Goal: Complete application form: Complete application form

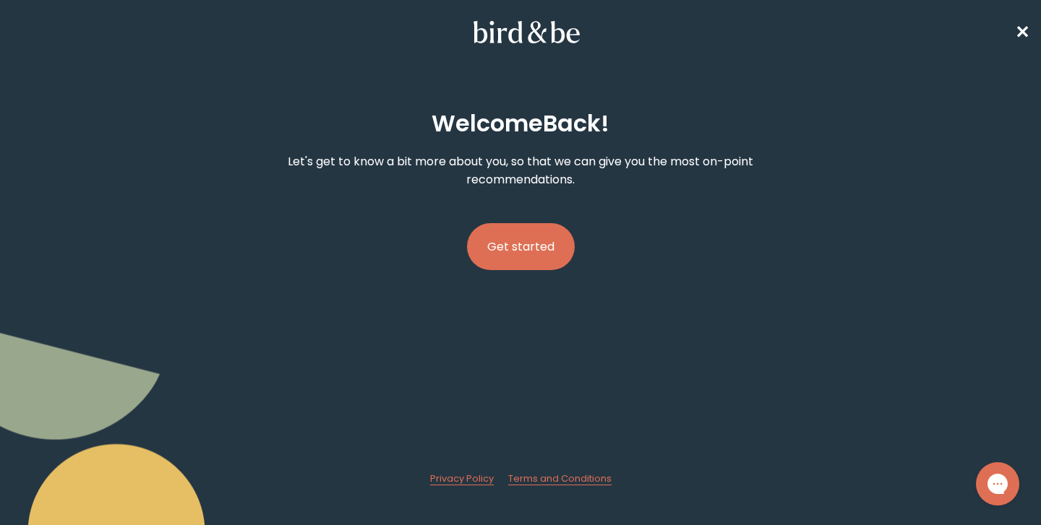
click at [509, 249] on button "Get started" at bounding box center [521, 246] width 108 height 47
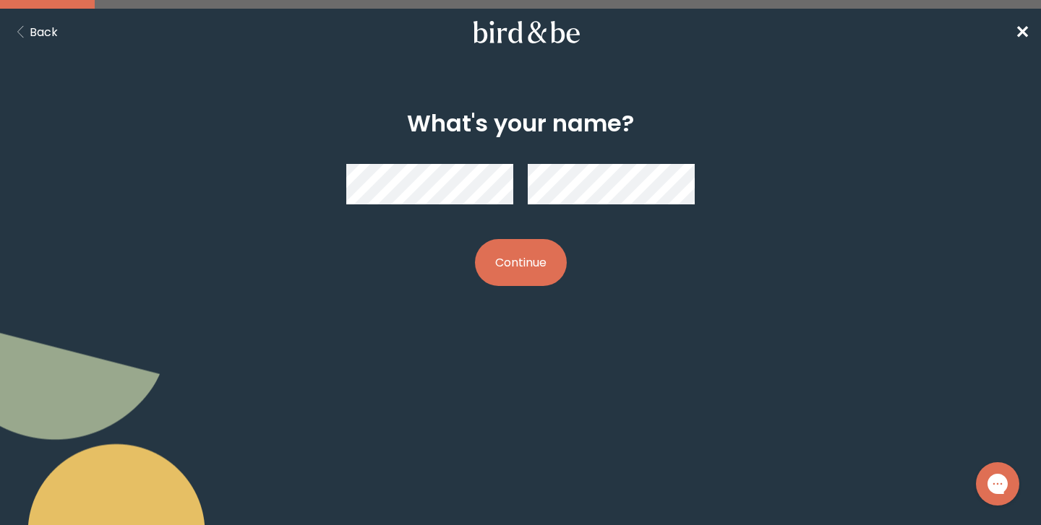
click at [515, 260] on button "Continue" at bounding box center [521, 262] width 92 height 47
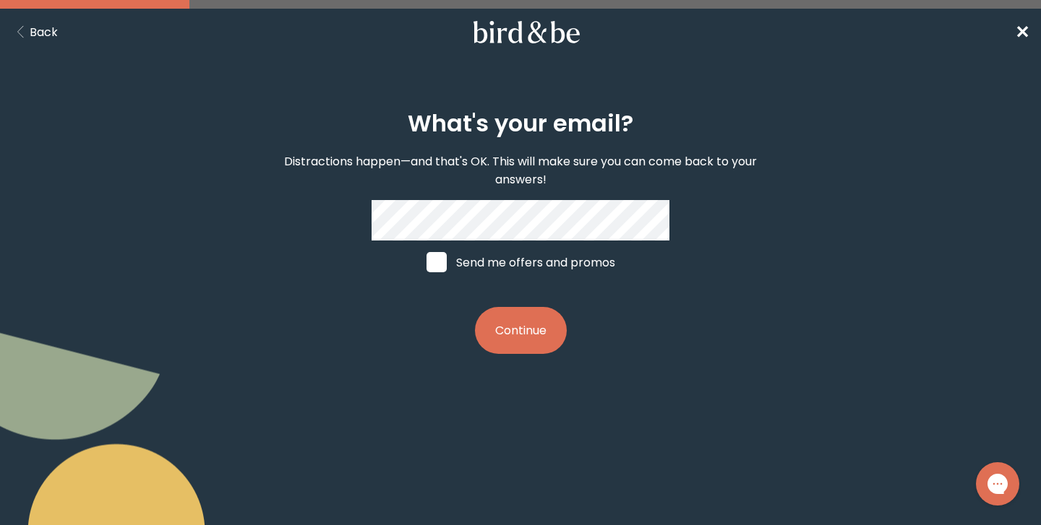
click at [506, 324] on button "Continue" at bounding box center [521, 330] width 92 height 47
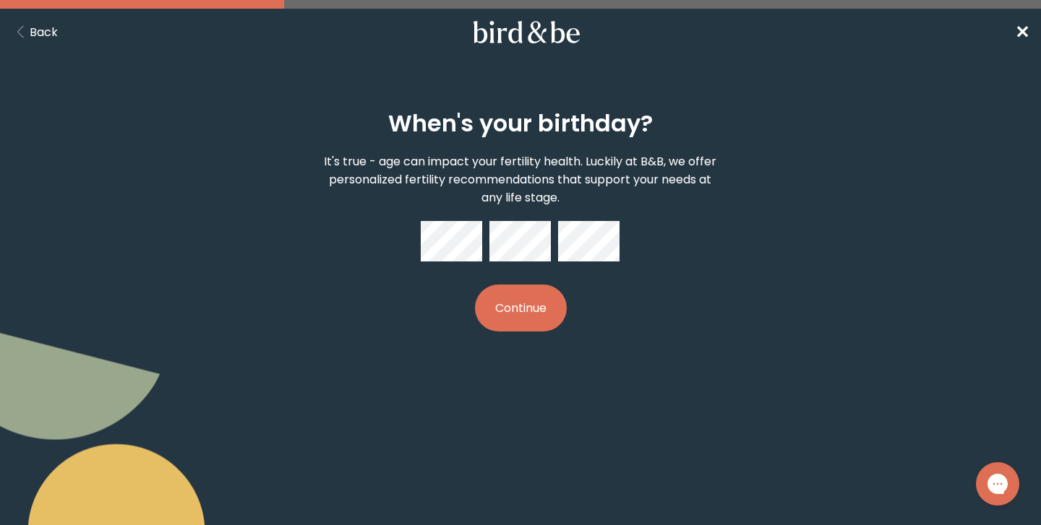
click at [499, 317] on button "Continue" at bounding box center [521, 308] width 92 height 47
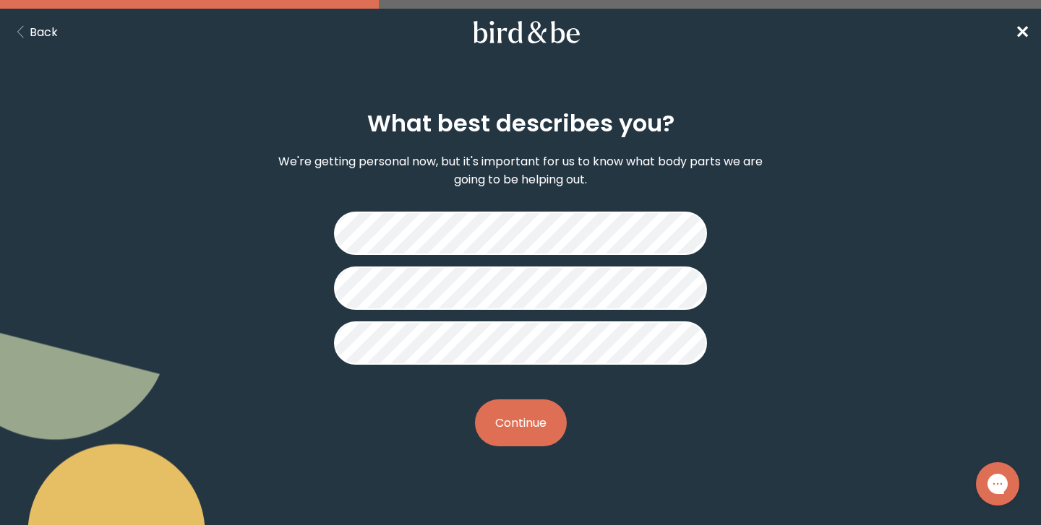
click at [528, 418] on button "Continue" at bounding box center [521, 423] width 92 height 47
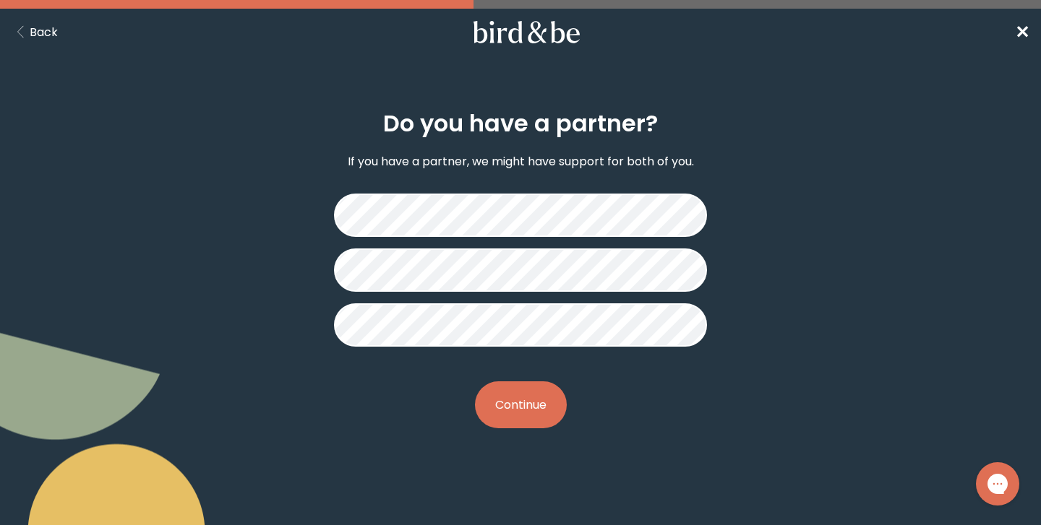
click at [542, 408] on button "Continue" at bounding box center [521, 405] width 92 height 47
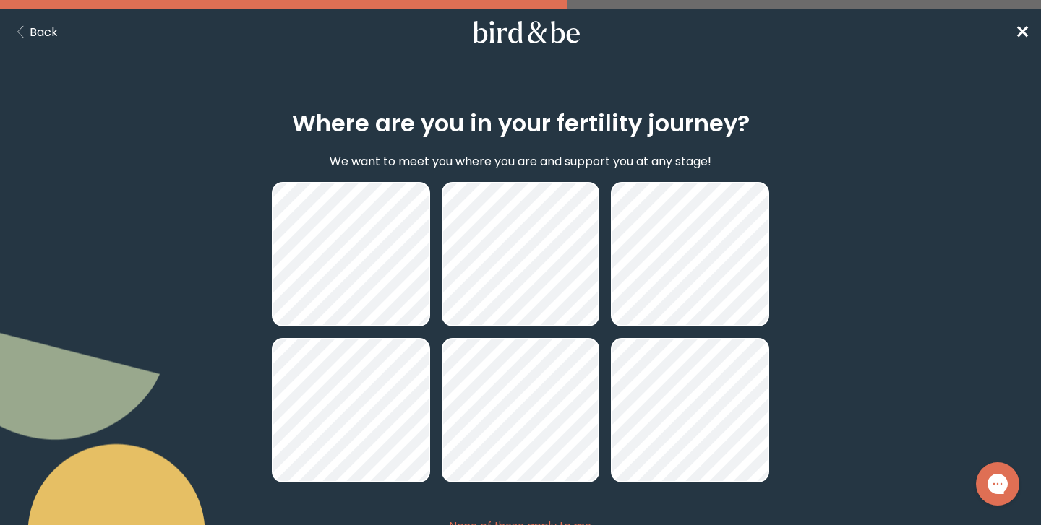
scroll to position [92, 0]
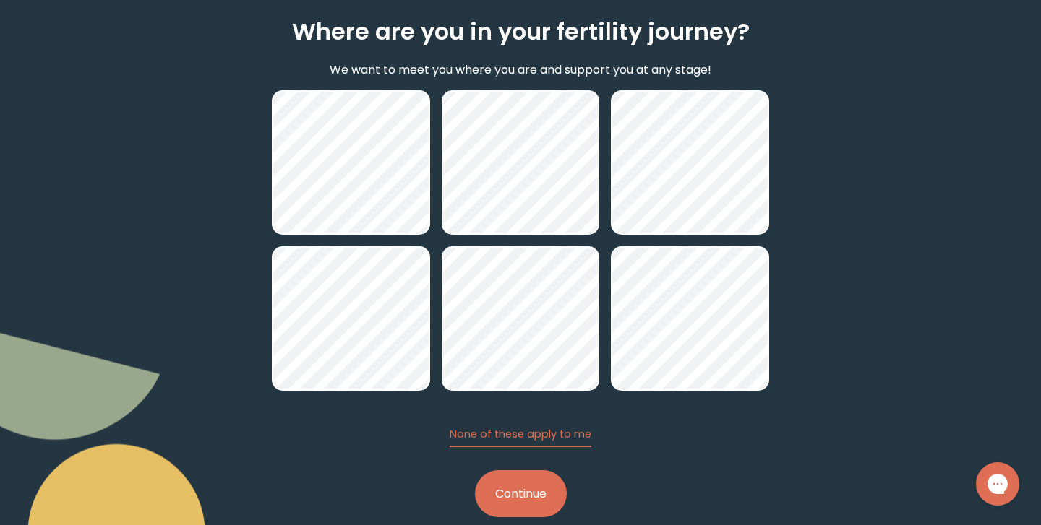
click at [517, 496] on button "Continue" at bounding box center [521, 493] width 92 height 47
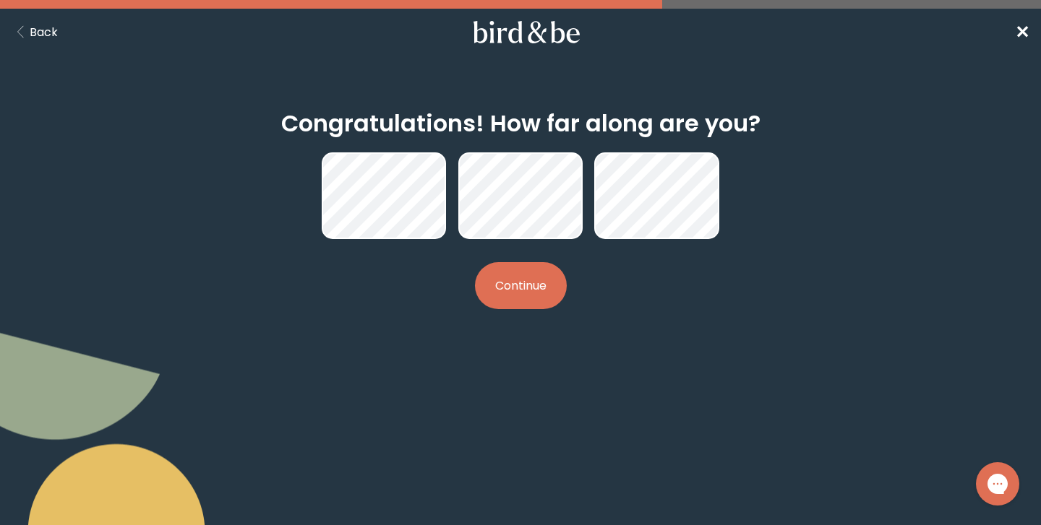
click at [492, 280] on button "Continue" at bounding box center [521, 285] width 92 height 47
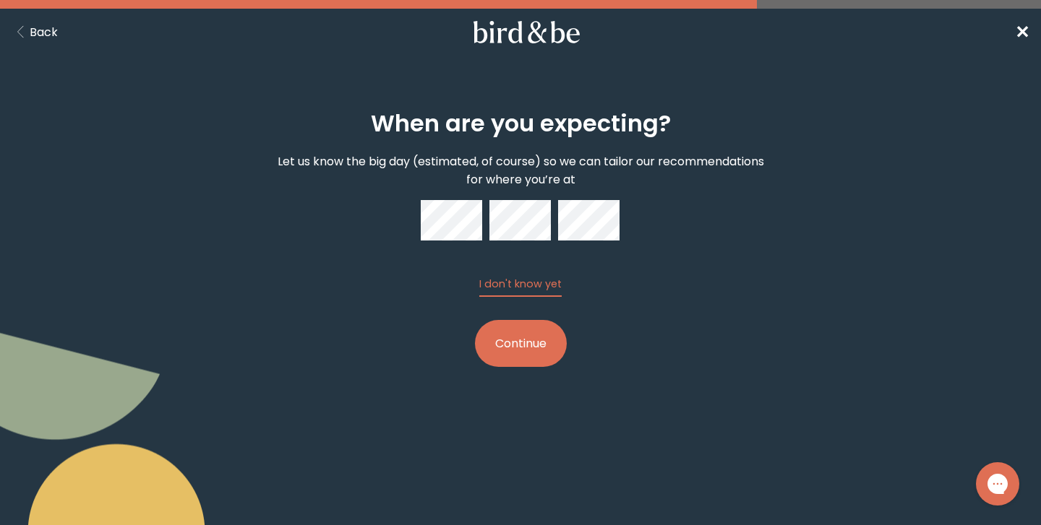
click at [519, 337] on button "Continue" at bounding box center [521, 343] width 92 height 47
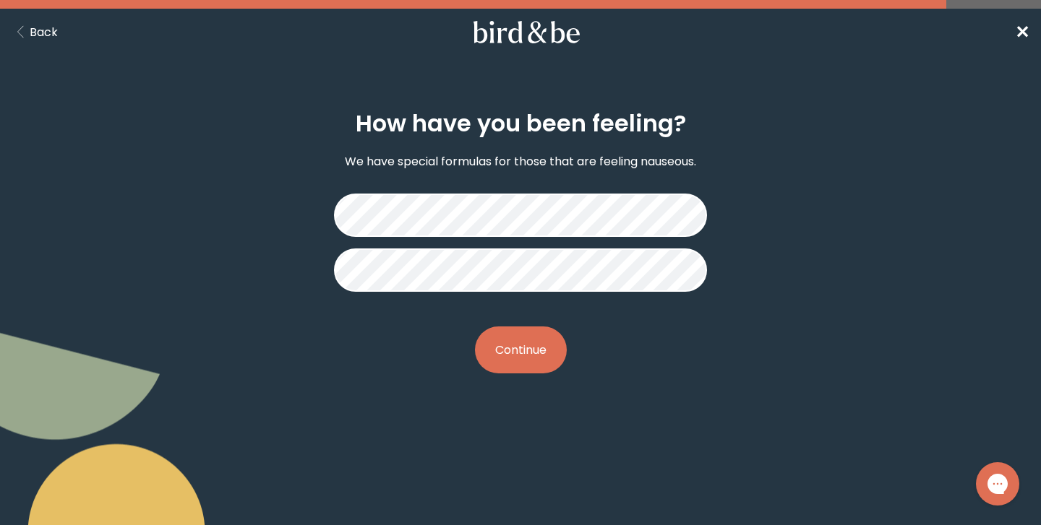
click at [519, 356] on button "Continue" at bounding box center [521, 350] width 92 height 47
